Goal: Use online tool/utility: Utilize a website feature to perform a specific function

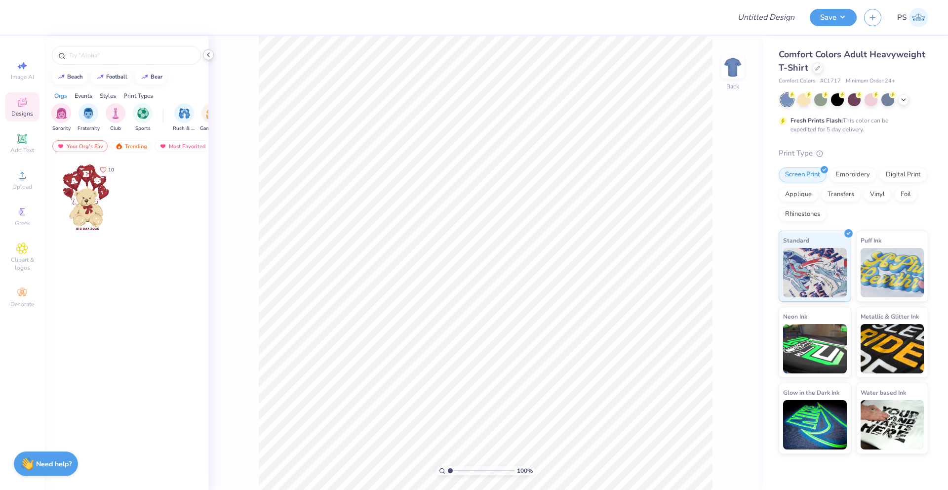
click at [208, 54] on icon at bounding box center [208, 55] width 8 height 8
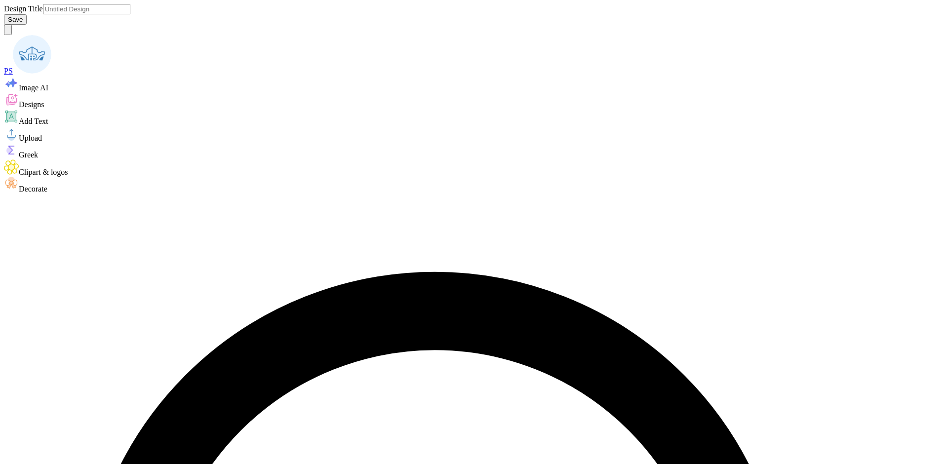
click at [15, 184] on circle at bounding box center [11, 180] width 7 height 7
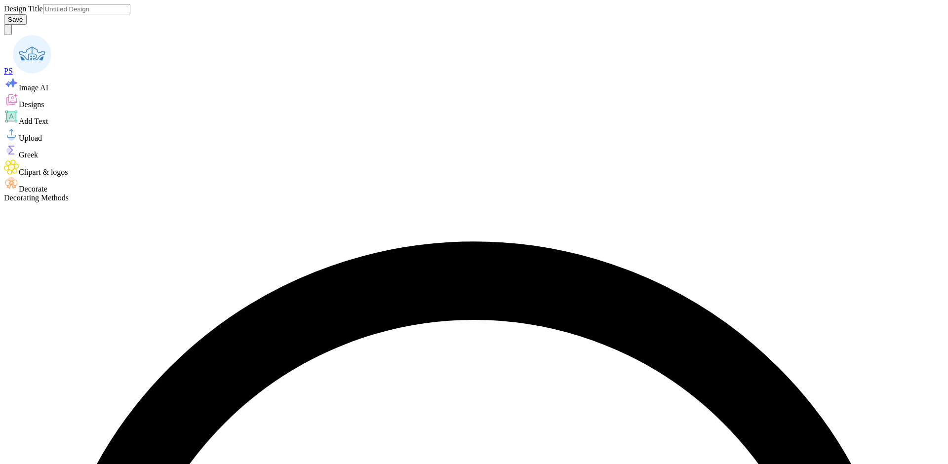
scroll to position [41, 0]
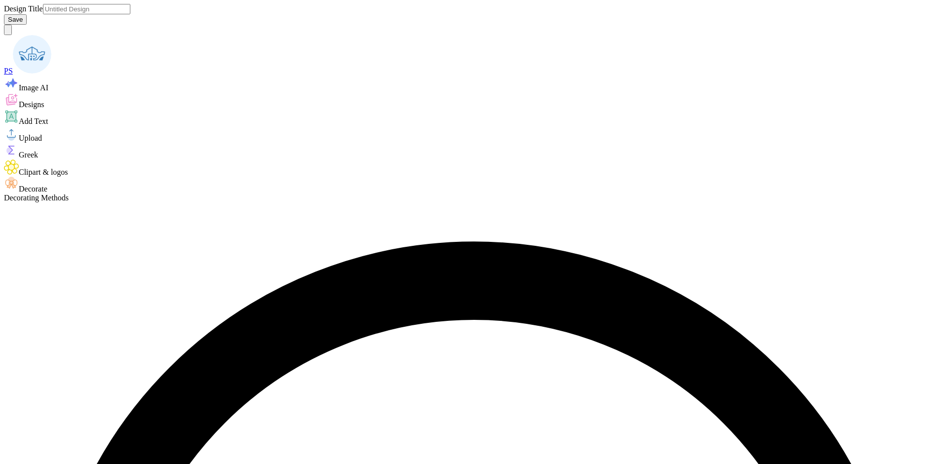
scroll to position [501, 0]
type textarea "x"
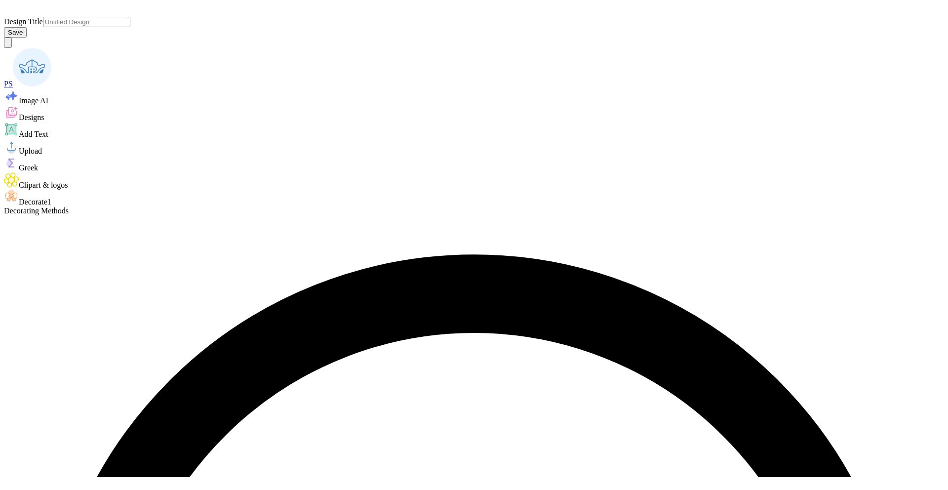
scroll to position [0, 0]
